Goal: Use online tool/utility: Utilize a website feature to perform a specific function

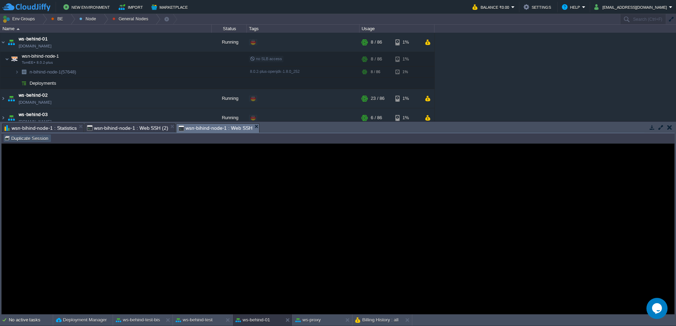
click at [22, 138] on button "Duplicate Session" at bounding box center [27, 138] width 46 height 6
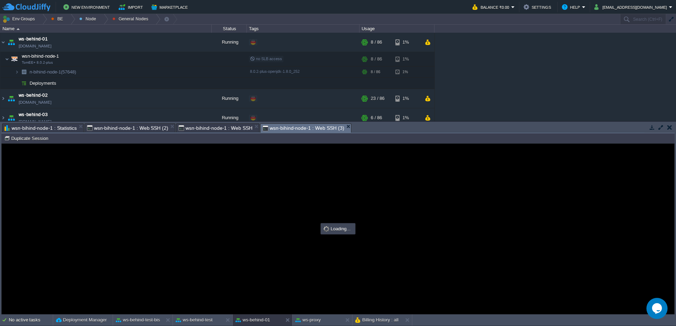
click at [256, 127] on em "wsn-bihind-node-1 : Web SSH" at bounding box center [218, 128] width 81 height 8
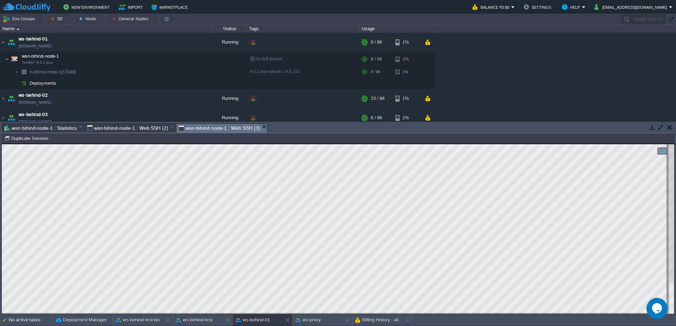
type textarea "SELECT t1.* FROM ap_notifiche t1 WHERE 1=1 AND ( ( t1.stato_notifica =3 AND ( t…"
click at [44, 19] on div at bounding box center [43, 19] width 10 height 10
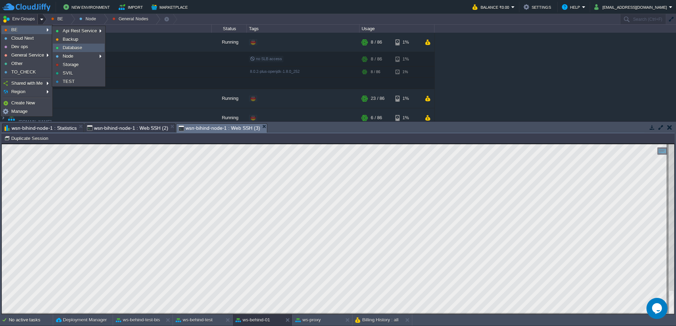
click at [73, 48] on span "Database" at bounding box center [72, 47] width 19 height 5
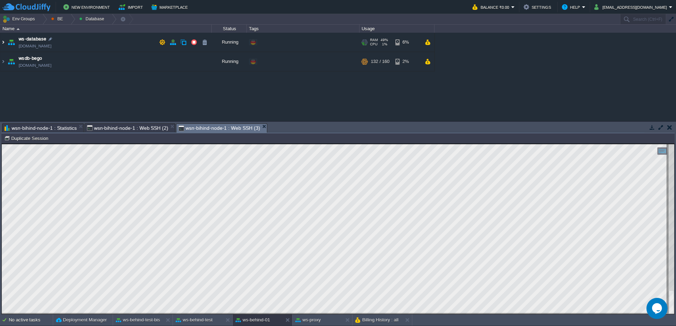
click at [4, 43] on img at bounding box center [3, 42] width 6 height 19
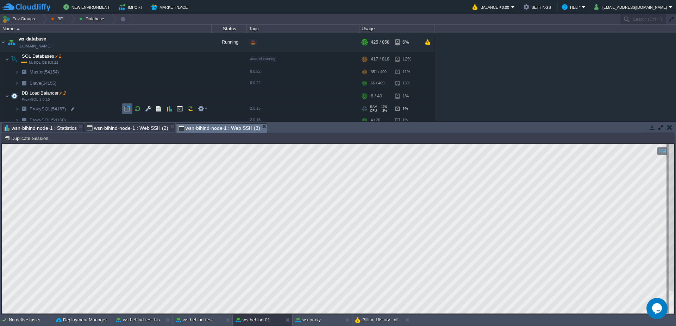
click at [130, 111] on button "button" at bounding box center [127, 109] width 6 height 6
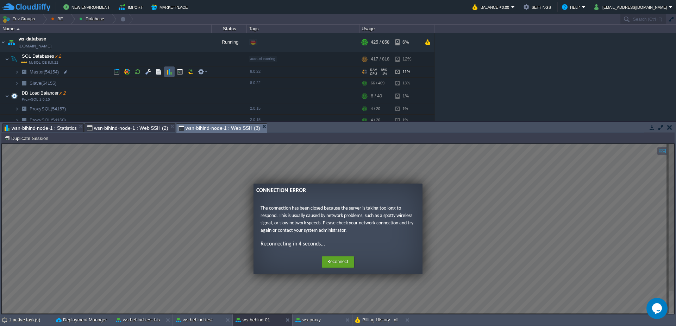
click at [168, 69] on button "button" at bounding box center [169, 72] width 6 height 6
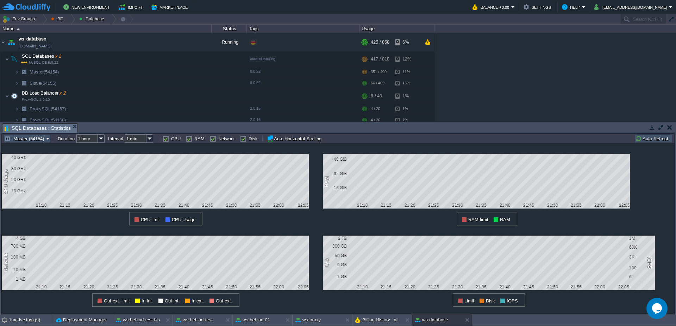
click at [28, 139] on button "Master (54154)" at bounding box center [26, 138] width 42 height 6
click at [24, 166] on span "Slave (54155)" at bounding box center [27, 164] width 28 height 5
click at [27, 141] on button "Slave (54155)" at bounding box center [24, 138] width 39 height 6
click at [22, 158] on span "Master (54154)" at bounding box center [28, 156] width 31 height 5
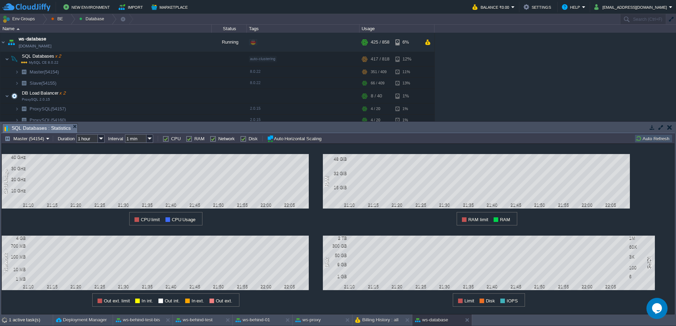
click at [644, 140] on button "Auto Refresh" at bounding box center [653, 138] width 36 height 6
click at [654, 137] on button "Auto Refresh" at bounding box center [653, 138] width 36 height 6
click at [29, 141] on button "Master (54154)" at bounding box center [26, 138] width 42 height 6
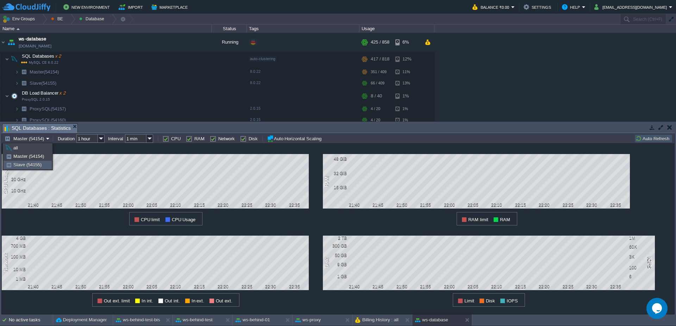
click at [28, 165] on span "Slave (54155)" at bounding box center [27, 164] width 28 height 5
click at [24, 140] on button "Slave (54155)" at bounding box center [24, 138] width 39 height 6
click at [24, 157] on span "Master (54154)" at bounding box center [28, 156] width 31 height 5
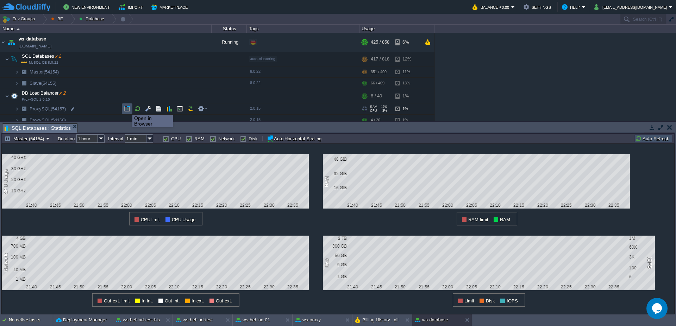
click at [127, 108] on button "button" at bounding box center [127, 109] width 6 height 6
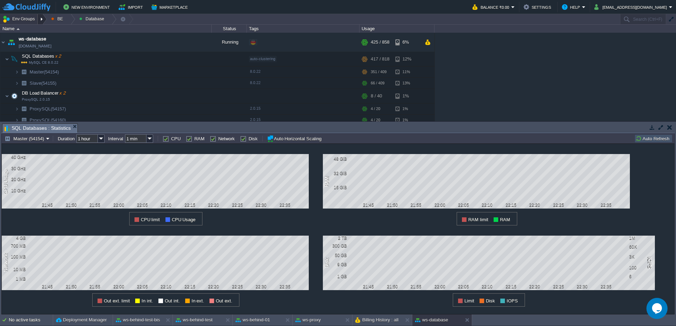
click at [41, 20] on div at bounding box center [43, 19] width 10 height 10
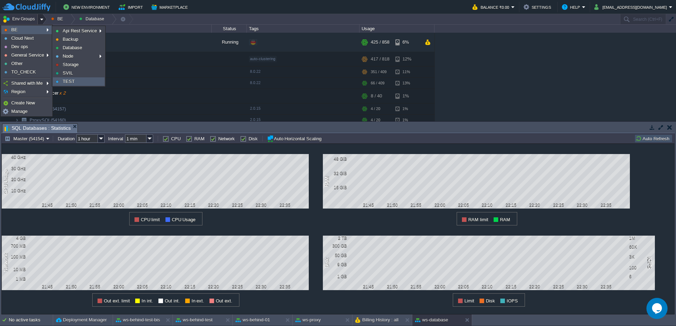
click at [68, 80] on span "TEST" at bounding box center [69, 81] width 12 height 5
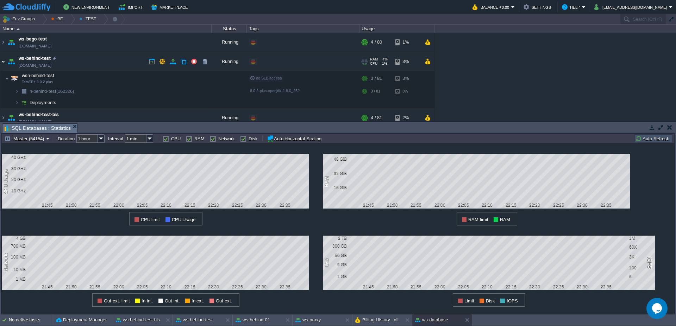
click at [1, 62] on img at bounding box center [3, 61] width 6 height 19
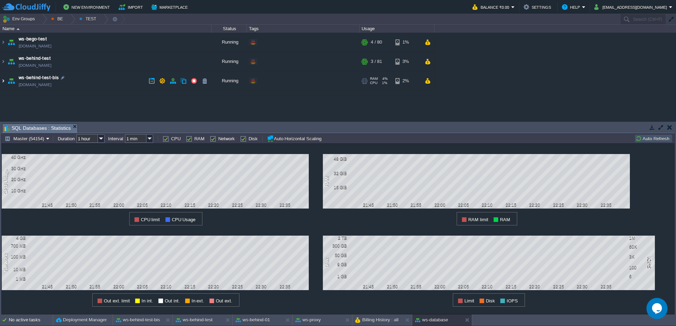
click at [4, 86] on img at bounding box center [3, 80] width 6 height 19
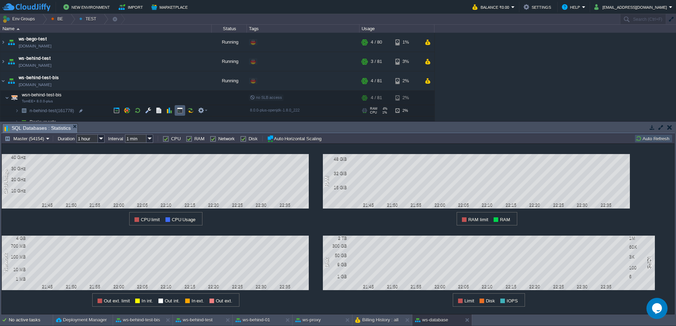
click at [179, 114] on td at bounding box center [180, 110] width 11 height 11
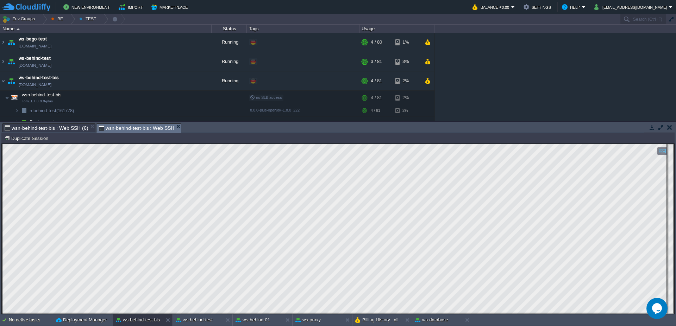
scroll to position [0, 0]
click at [57, 129] on span "wsn-behind-test-bis : Web SSH (6)" at bounding box center [47, 128] width 84 height 8
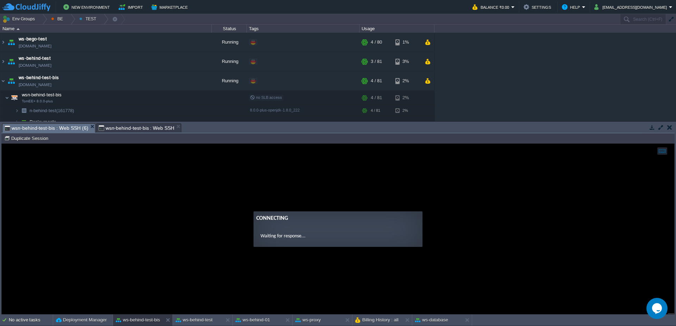
click at [118, 131] on span "wsn-behind-test-bis : Web SSH" at bounding box center [137, 128] width 76 height 8
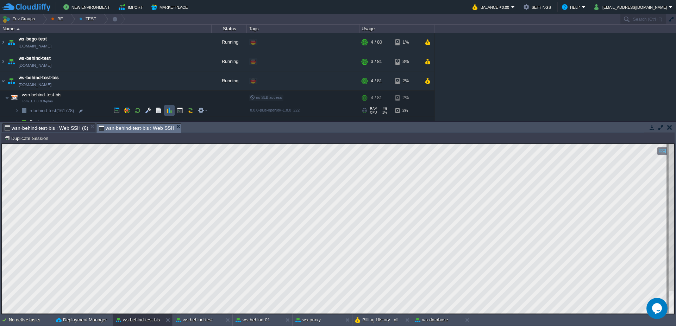
click at [168, 109] on button "button" at bounding box center [169, 110] width 6 height 6
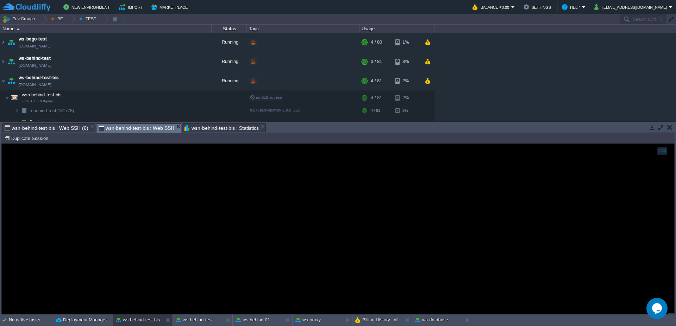
click at [121, 127] on span "wsn-behind-test-bis : Web SSH" at bounding box center [137, 128] width 76 height 9
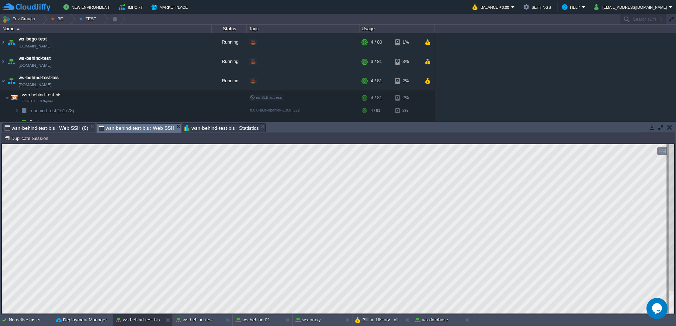
click at [192, 125] on span "wsn-behind-test-bis : Statistics" at bounding box center [221, 128] width 74 height 8
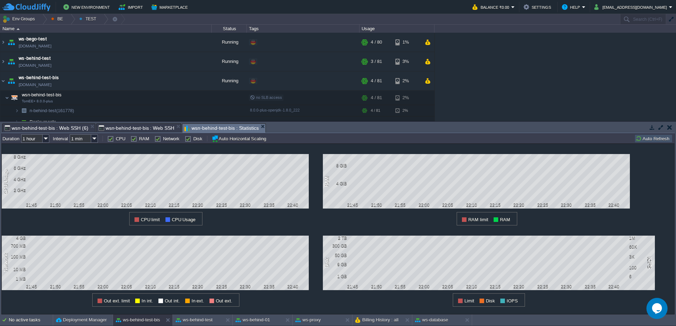
click at [655, 140] on button "Auto Refresh" at bounding box center [653, 138] width 36 height 6
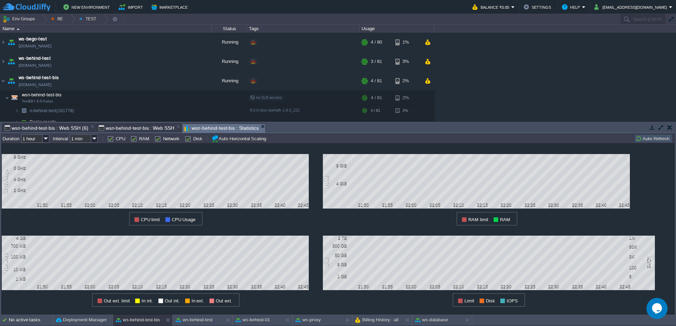
click at [118, 123] on div "Tasks Activity Log Archive Git / SVN wsn-bihind-node-1 : Statistics wsn-behind-…" at bounding box center [338, 218] width 676 height 193
click at [115, 129] on span "wsn-behind-test-bis : Web SSH" at bounding box center [137, 128] width 76 height 8
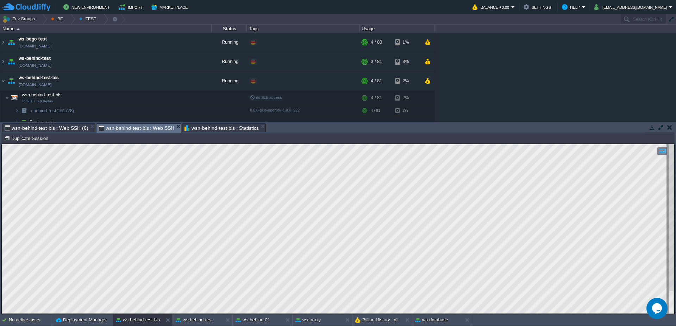
type textarea "Session ID via cookie"
